Goal: Information Seeking & Learning: Learn about a topic

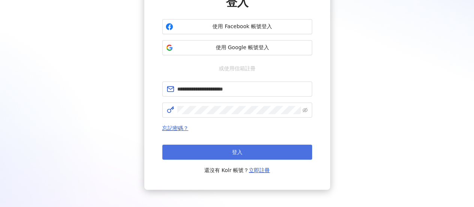
click at [223, 147] on button "登入" at bounding box center [237, 151] width 150 height 15
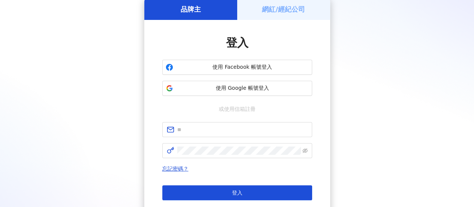
scroll to position [75, 0]
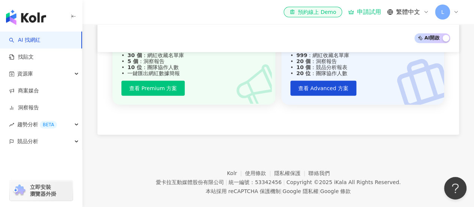
scroll to position [1009, 0]
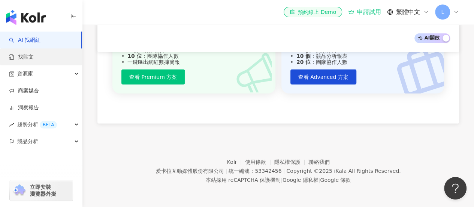
click at [27, 61] on link "找貼文" at bounding box center [21, 56] width 25 height 7
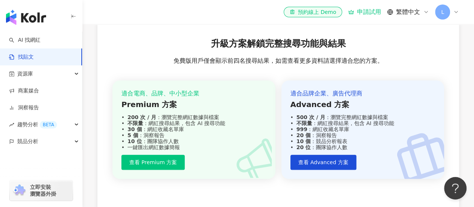
scroll to position [337, 0]
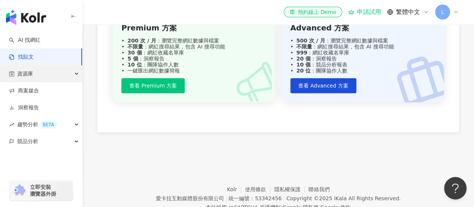
click at [72, 72] on div "資源庫" at bounding box center [41, 73] width 82 height 17
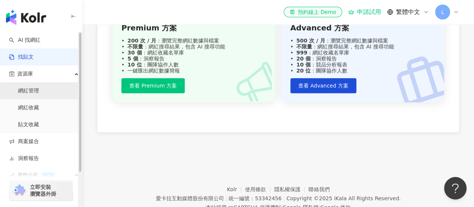
click at [39, 93] on link "網紅管理" at bounding box center [28, 90] width 21 height 7
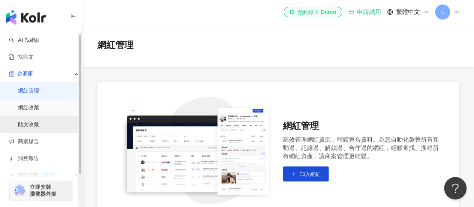
scroll to position [37, 0]
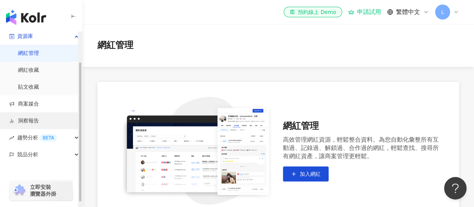
click at [35, 117] on link "洞察報告" at bounding box center [24, 120] width 30 height 7
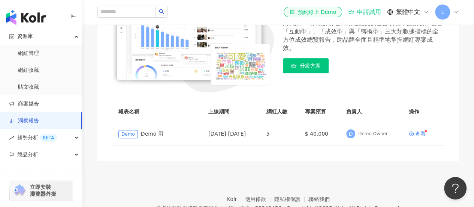
scroll to position [150, 0]
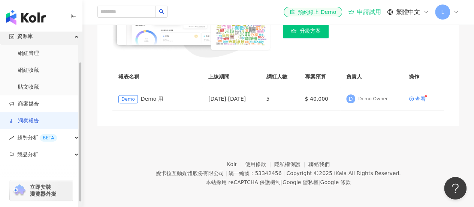
click at [35, 39] on div "資源庫" at bounding box center [41, 36] width 82 height 17
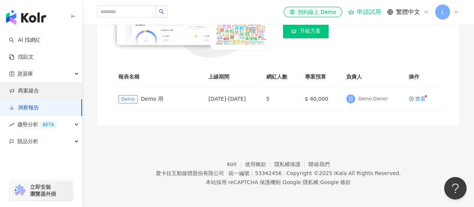
click at [33, 88] on link "商案媒合" at bounding box center [24, 90] width 30 height 7
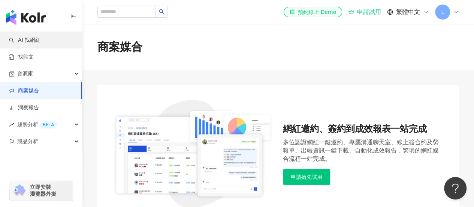
click at [26, 42] on link "AI 找網紅" at bounding box center [24, 39] width 31 height 7
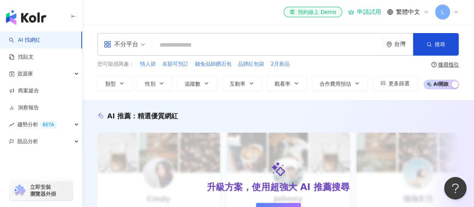
click at [197, 43] on input "search" at bounding box center [268, 45] width 225 height 14
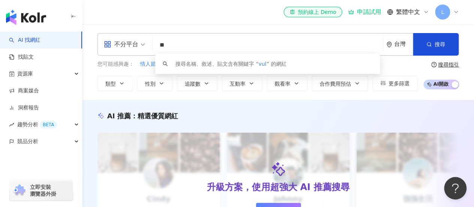
type input "*"
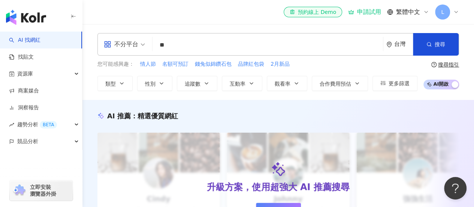
type input "**"
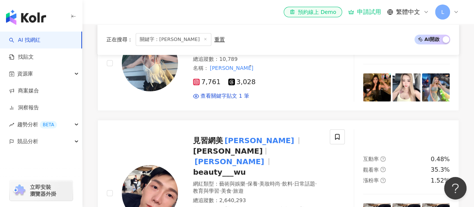
scroll to position [337, 0]
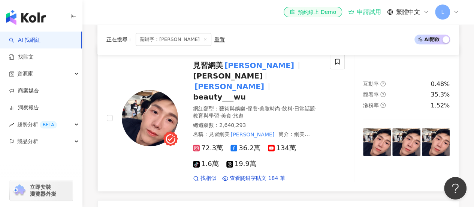
click at [212, 70] on span "見習網美" at bounding box center [208, 65] width 30 height 9
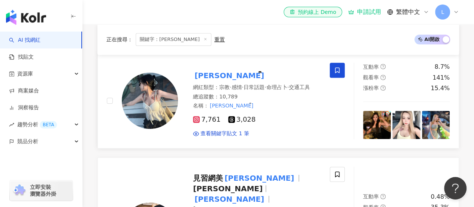
scroll to position [262, 0]
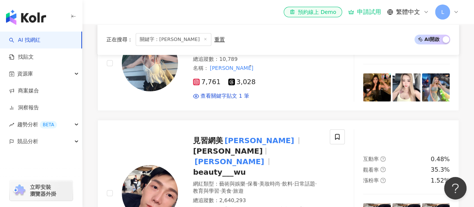
drag, startPoint x: 208, startPoint y: 9, endPoint x: 202, endPoint y: 10, distance: 5.5
click at [208, 9] on div "el-icon-cs 預約線上 Demo 申請試用 繁體中文 L" at bounding box center [278, 12] width 362 height 24
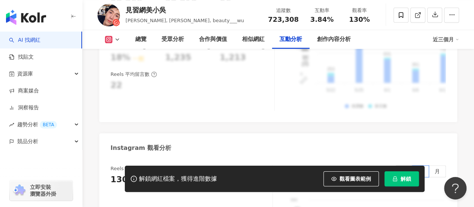
scroll to position [1687, 0]
